Goal: Find specific page/section: Find specific page/section

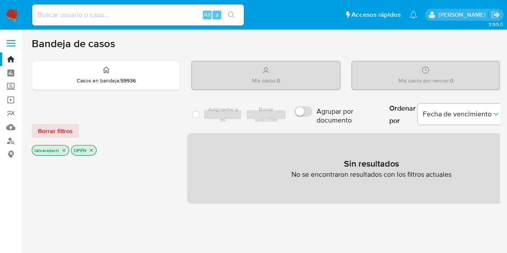
click at [61, 151] on icon "close-filter" at bounding box center [63, 150] width 5 height 5
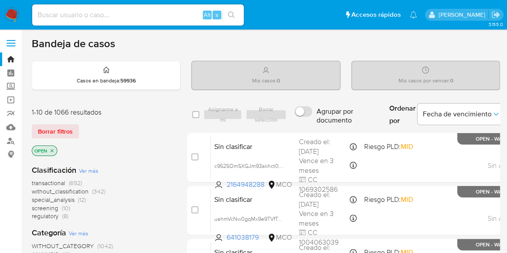
click at [54, 149] on icon "close-filter" at bounding box center [51, 150] width 5 height 5
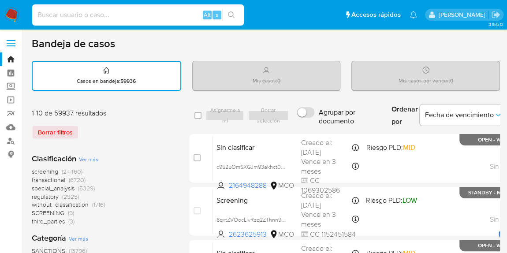
click at [141, 15] on input at bounding box center [138, 14] width 212 height 11
paste input "187908182"
type input "187908182"
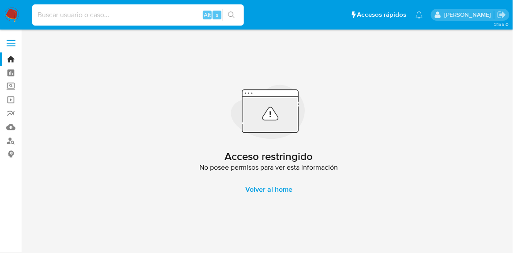
click at [144, 15] on input at bounding box center [138, 14] width 212 height 11
paste input "187908182"
click at [235, 15] on button "search-icon" at bounding box center [231, 15] width 18 height 12
click at [236, 15] on button "search-icon" at bounding box center [231, 15] width 18 height 12
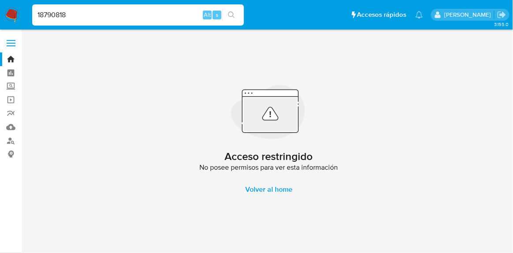
drag, startPoint x: 139, startPoint y: 17, endPoint x: 2, endPoint y: 11, distance: 137.7
click at [0, 11] on nav "Pausado Ver notificaciones 18790818 Alt s Accesos rápidos Presiona las siguient…" at bounding box center [256, 15] width 513 height 30
paste input "30039003"
type input "30039003"
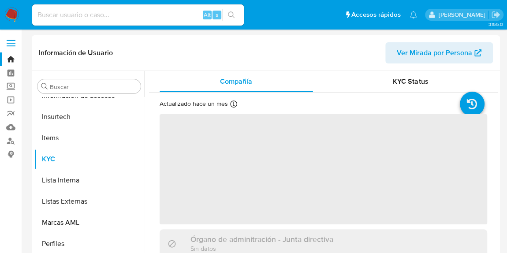
scroll to position [372, 0]
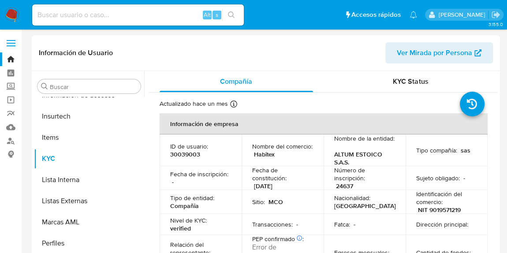
select select "10"
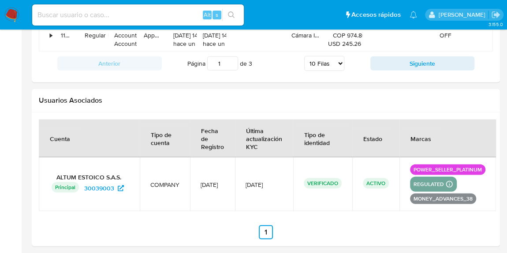
scroll to position [1135, 0]
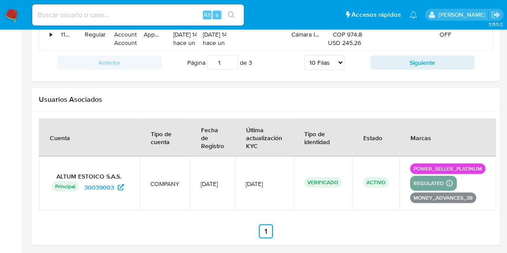
click at [172, 15] on input at bounding box center [138, 14] width 212 height 11
paste input "420930353"
type input "420930353"
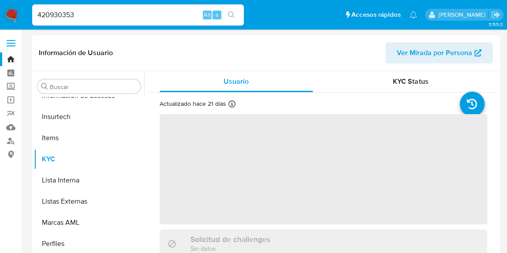
scroll to position [372, 0]
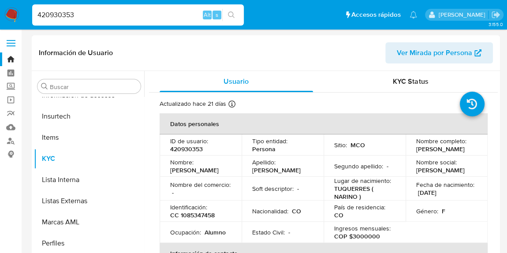
select select "10"
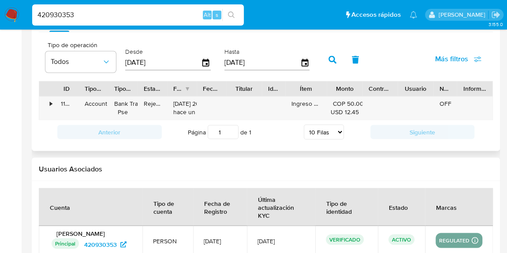
scroll to position [765, 0]
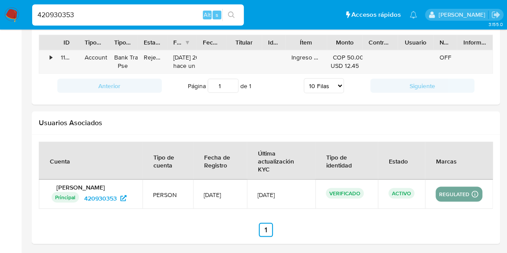
drag, startPoint x: 50, startPoint y: 14, endPoint x: 8, endPoint y: 12, distance: 41.5
click at [8, 12] on nav "Pausado Ver notificaciones 420930353 Alt s Accesos rápidos Presiona las siguien…" at bounding box center [253, 15] width 507 height 30
paste input "1351124711"
type input "1351124711"
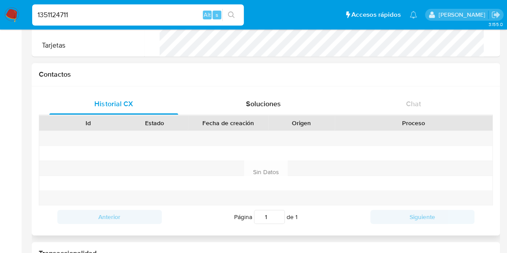
scroll to position [530, 0]
select select "10"
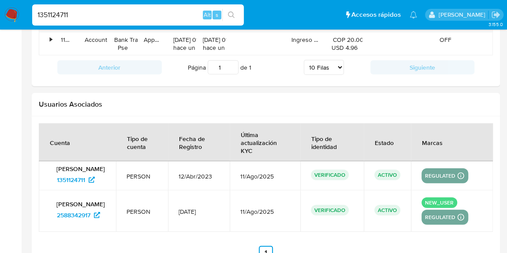
scroll to position [1015, 0]
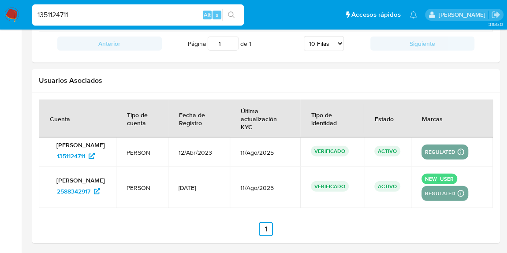
drag, startPoint x: 95, startPoint y: 15, endPoint x: 0, endPoint y: -1, distance: 96.3
paste input "30039003"
type input "30039003"
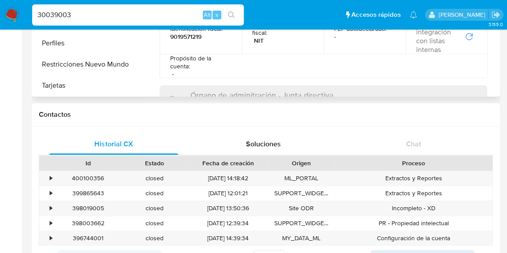
scroll to position [321, 0]
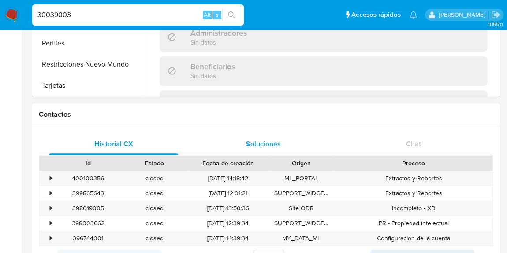
select select "10"
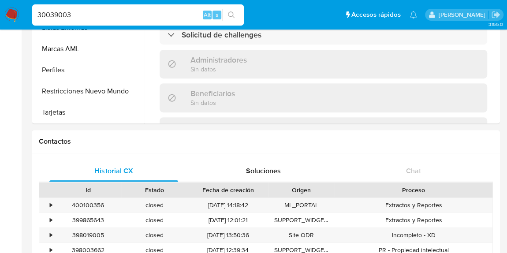
scroll to position [0, 0]
